Goal: Information Seeking & Learning: Learn about a topic

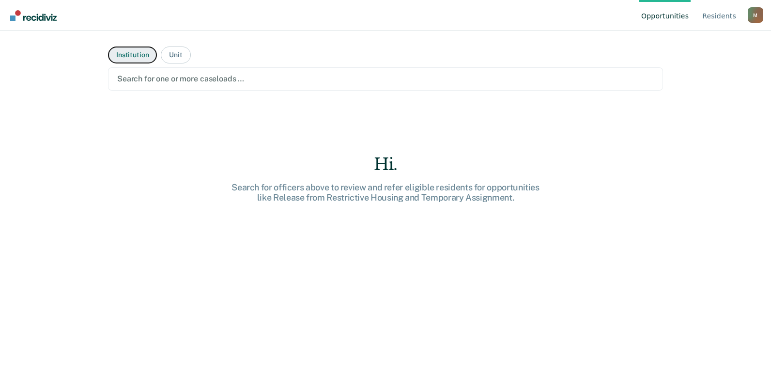
click at [146, 59] on button "Institution" at bounding box center [132, 54] width 49 height 17
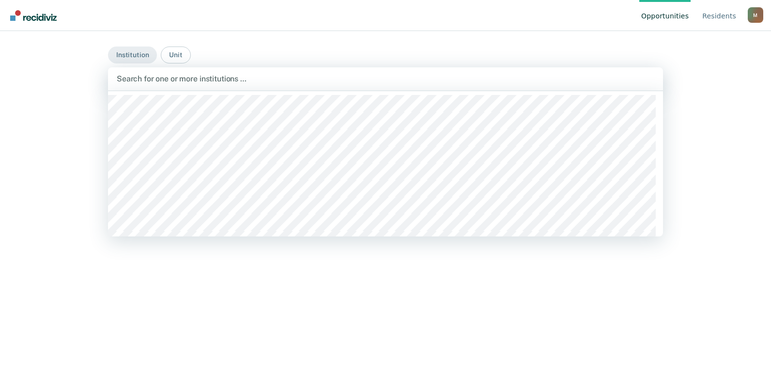
click at [164, 83] on div at bounding box center [385, 78] width 537 height 11
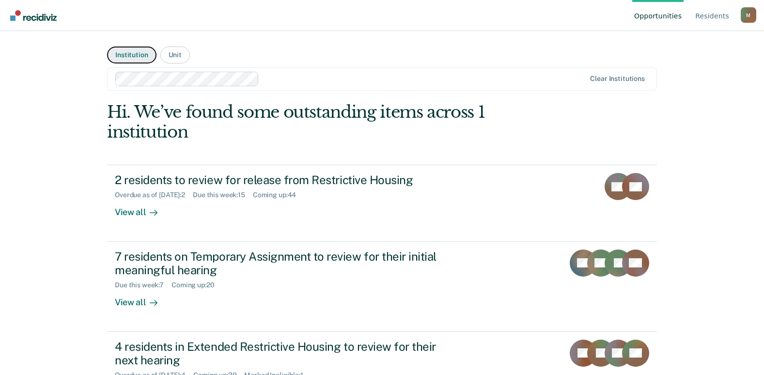
click at [141, 60] on button "Institution" at bounding box center [131, 54] width 49 height 17
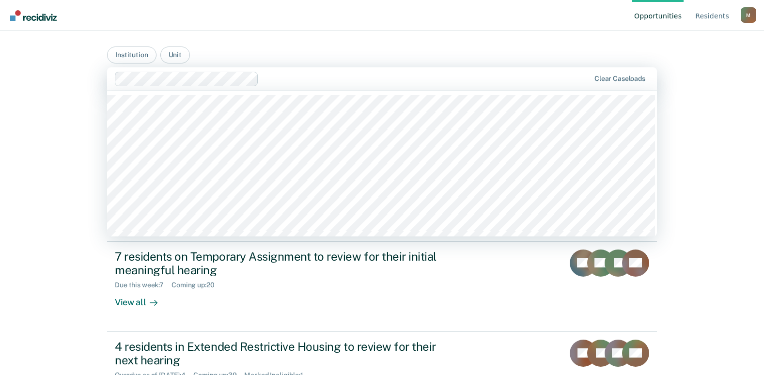
click at [262, 77] on input "text" at bounding box center [263, 78] width 2 height 9
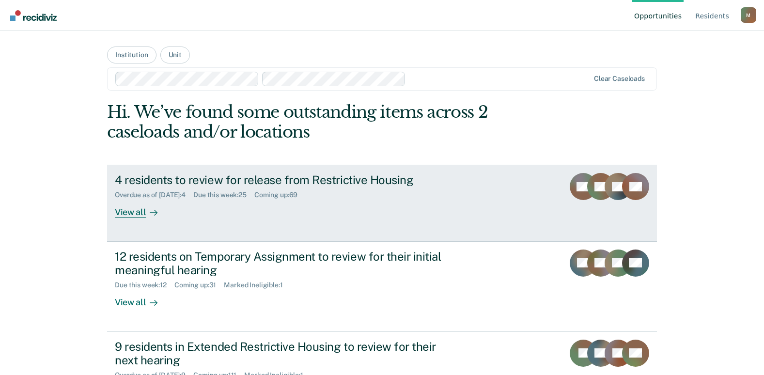
click at [214, 184] on div "4 residents to review for release from Restrictive Housing" at bounding box center [285, 180] width 340 height 14
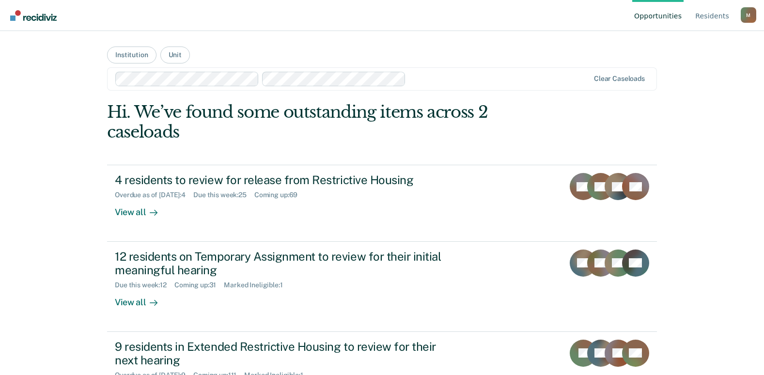
scroll to position [48, 0]
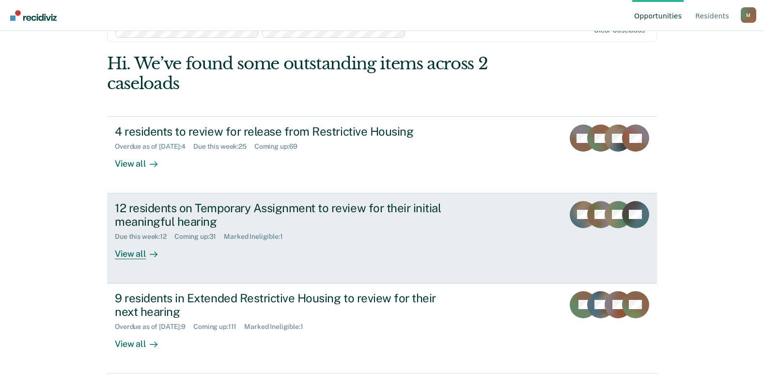
click at [135, 217] on div "12 residents on Temporary Assignment to review for their initial meaningful hea…" at bounding box center [285, 215] width 340 height 28
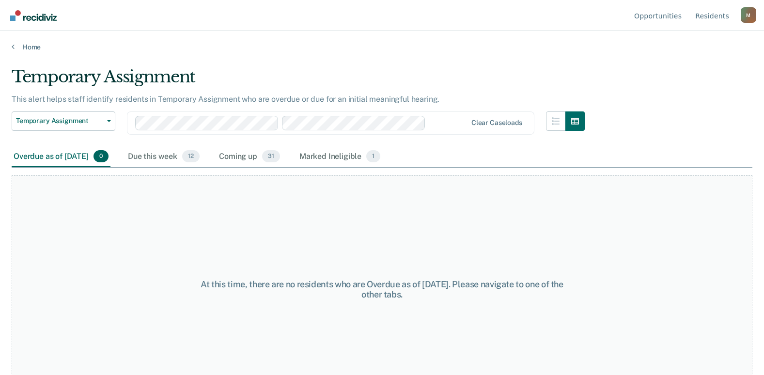
scroll to position [28, 0]
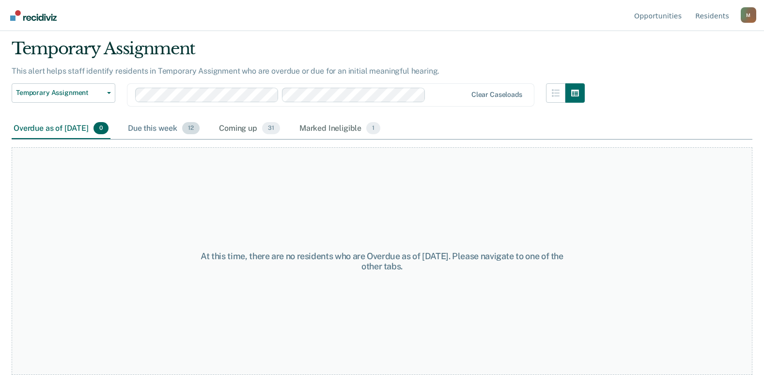
click at [181, 127] on div "Due this week 12" at bounding box center [164, 128] width 76 height 21
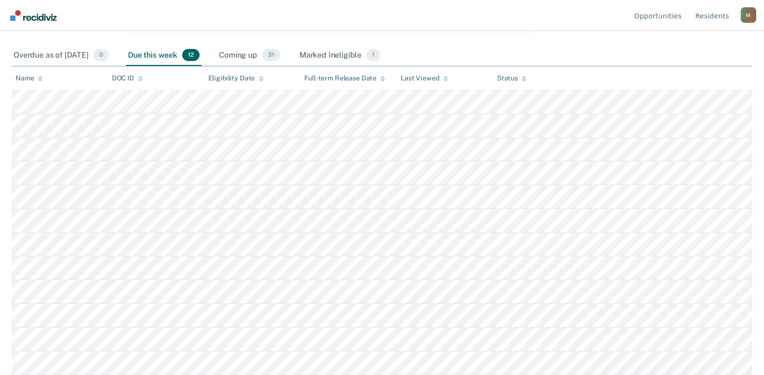
scroll to position [0, 0]
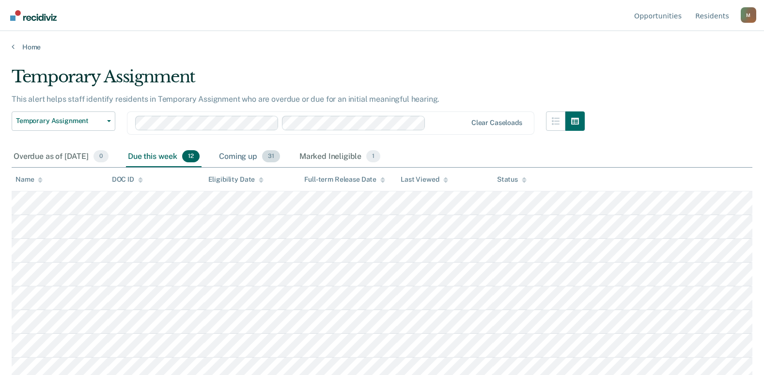
click at [259, 159] on div "Coming up 31" at bounding box center [249, 156] width 65 height 21
click at [74, 156] on div "Overdue as of Sep 29, 2025 0" at bounding box center [61, 156] width 99 height 21
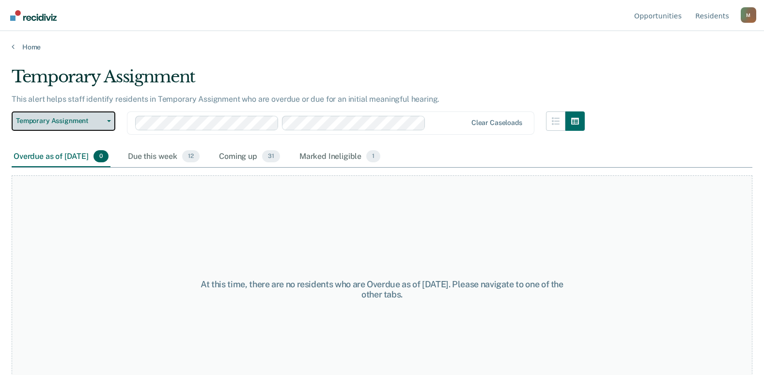
click at [97, 122] on span "Temporary Assignment" at bounding box center [59, 121] width 87 height 8
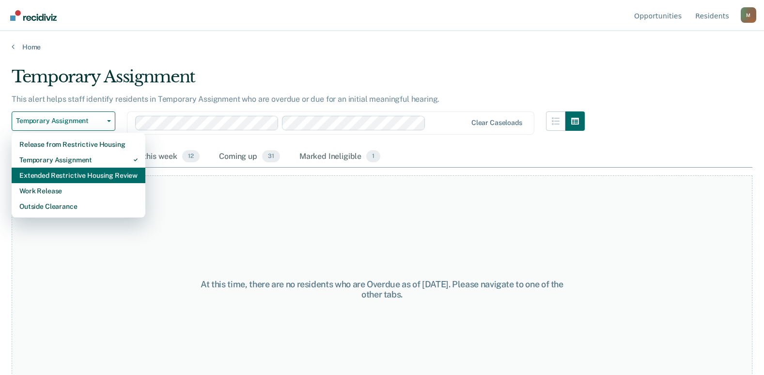
click at [94, 175] on div "Extended Restrictive Housing Review" at bounding box center [78, 175] width 118 height 15
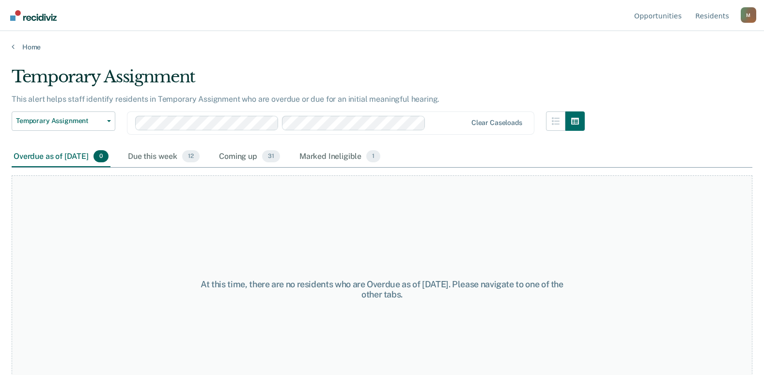
click at [692, 10] on ul "Opportunities Resident s" at bounding box center [686, 15] width 108 height 31
click at [706, 15] on link "Resident s" at bounding box center [712, 15] width 38 height 31
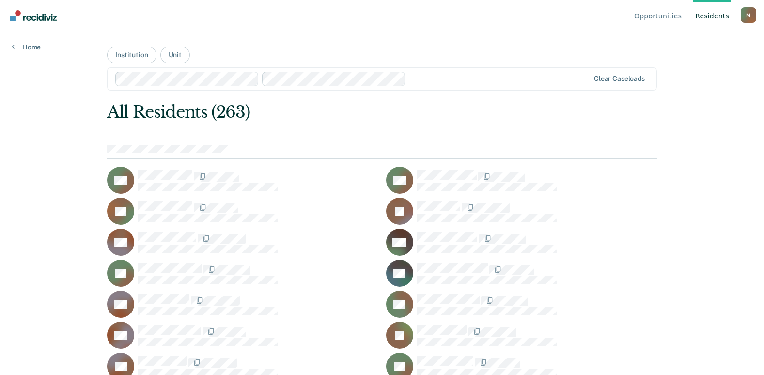
scroll to position [3273, 0]
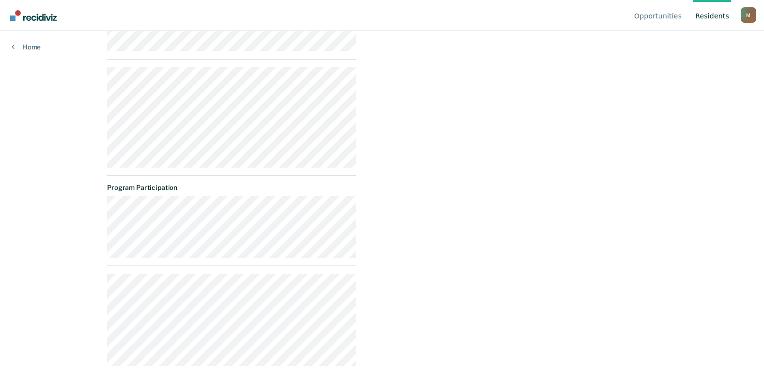
scroll to position [398, 0]
drag, startPoint x: 104, startPoint y: 350, endPoint x: 164, endPoint y: 358, distance: 60.6
click at [164, 358] on div "Progress toward success Housing Release Dates Assessment Scores Current Cycle S…" at bounding box center [231, 28] width 249 height 672
drag, startPoint x: 164, startPoint y: 358, endPoint x: 196, endPoint y: 356, distance: 32.5
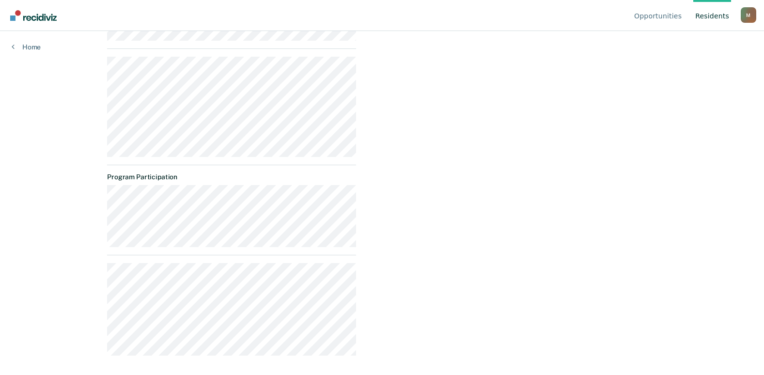
click at [196, 356] on div "Progress toward success Housing Release Dates Assessment Scores Current Cycle S…" at bounding box center [231, 28] width 249 height 672
click at [107, 363] on div "Progress toward success Housing Release Dates Assessment Scores Current Cycle S…" at bounding box center [231, 28] width 249 height 672
click at [467, 298] on div "Opportunities Release from Restrictive Housing Almost eligible Requirements val…" at bounding box center [510, 28] width 293 height 672
